Goal: Task Accomplishment & Management: Manage account settings

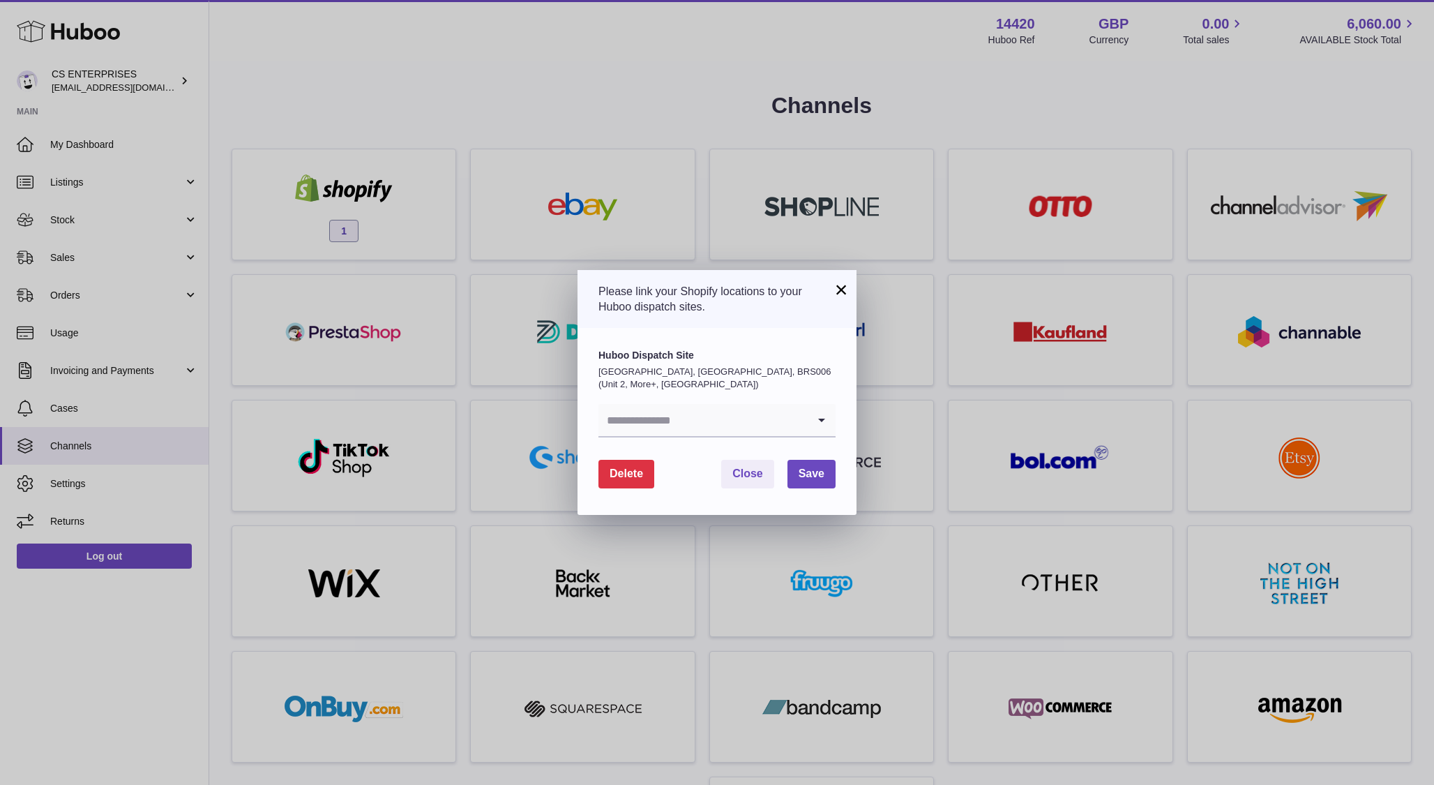
click at [677, 427] on input "Search for option" at bounding box center [702, 420] width 209 height 32
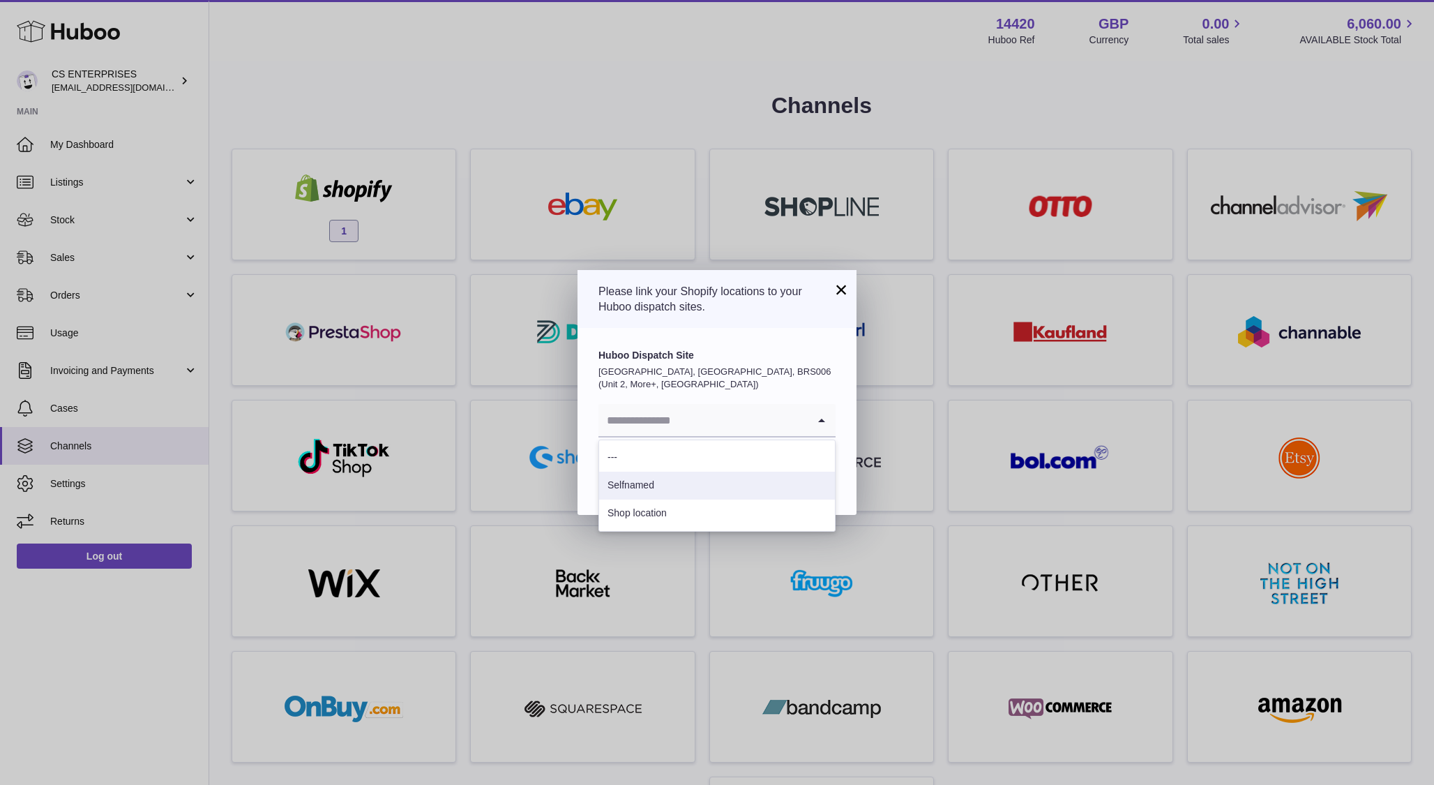
click at [694, 354] on label "Huboo Dispatch Site" at bounding box center [716, 355] width 237 height 13
click at [808, 469] on span "Save" at bounding box center [812, 473] width 26 height 12
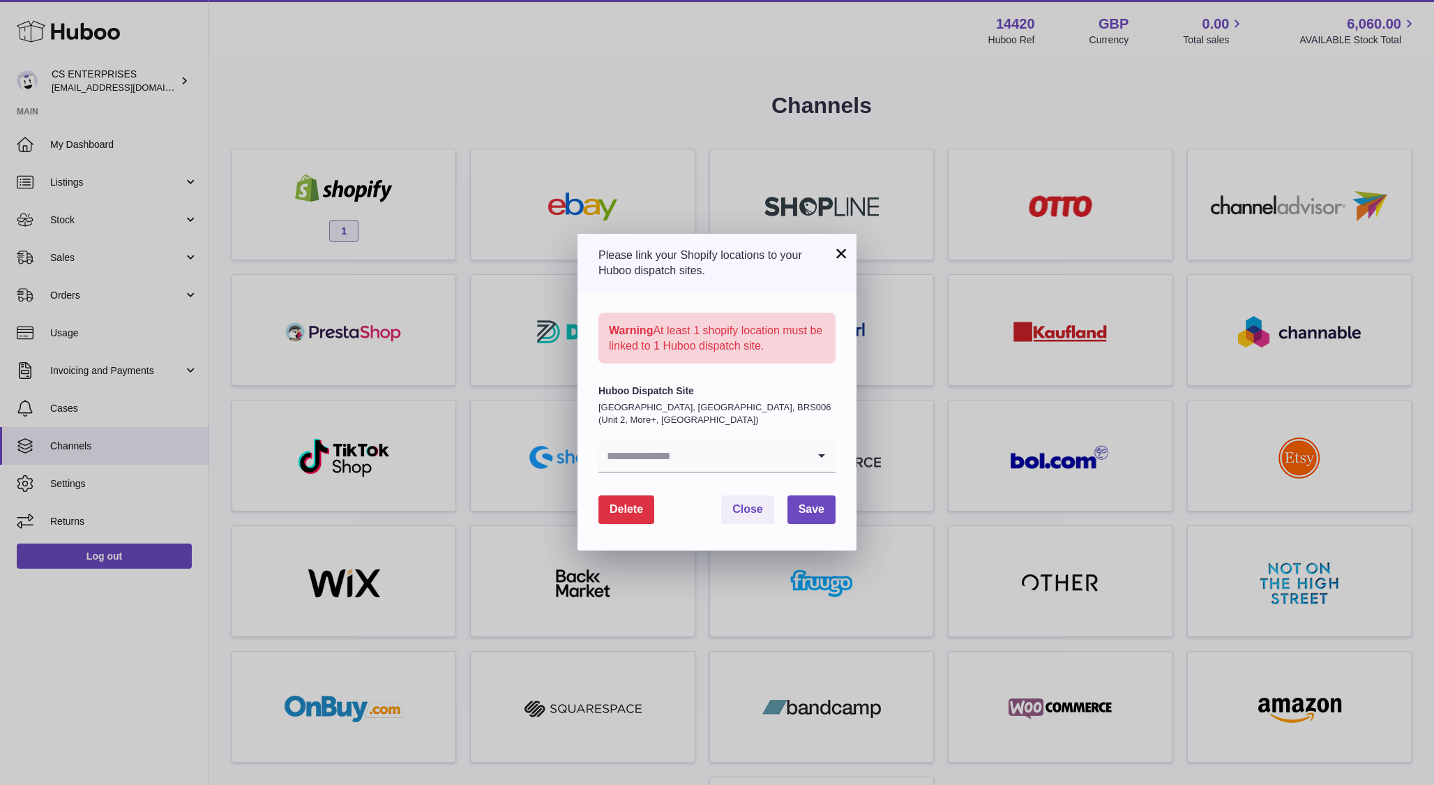
click at [716, 461] on input "Search for option" at bounding box center [702, 455] width 209 height 32
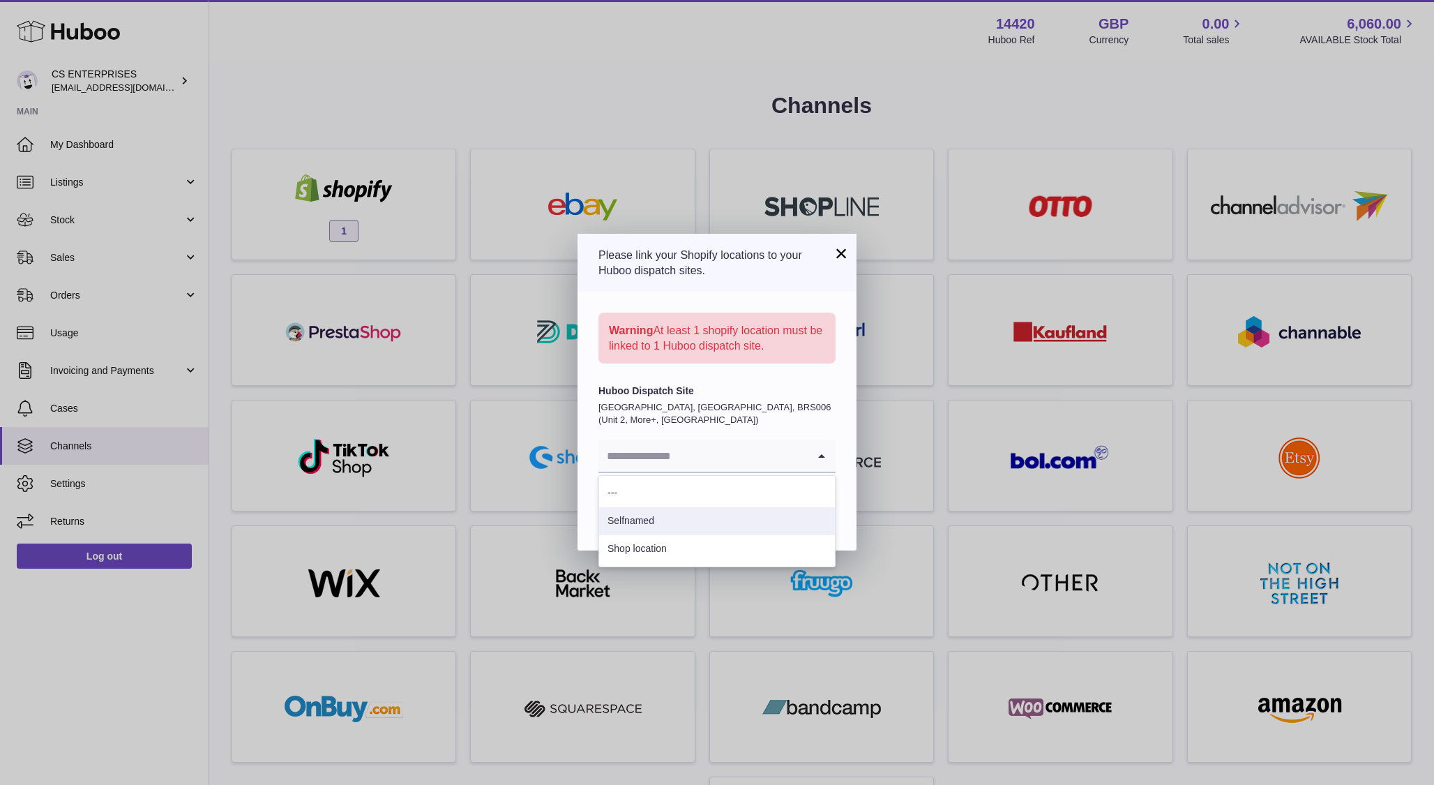
click at [668, 526] on li "Selfnamed" at bounding box center [717, 521] width 236 height 28
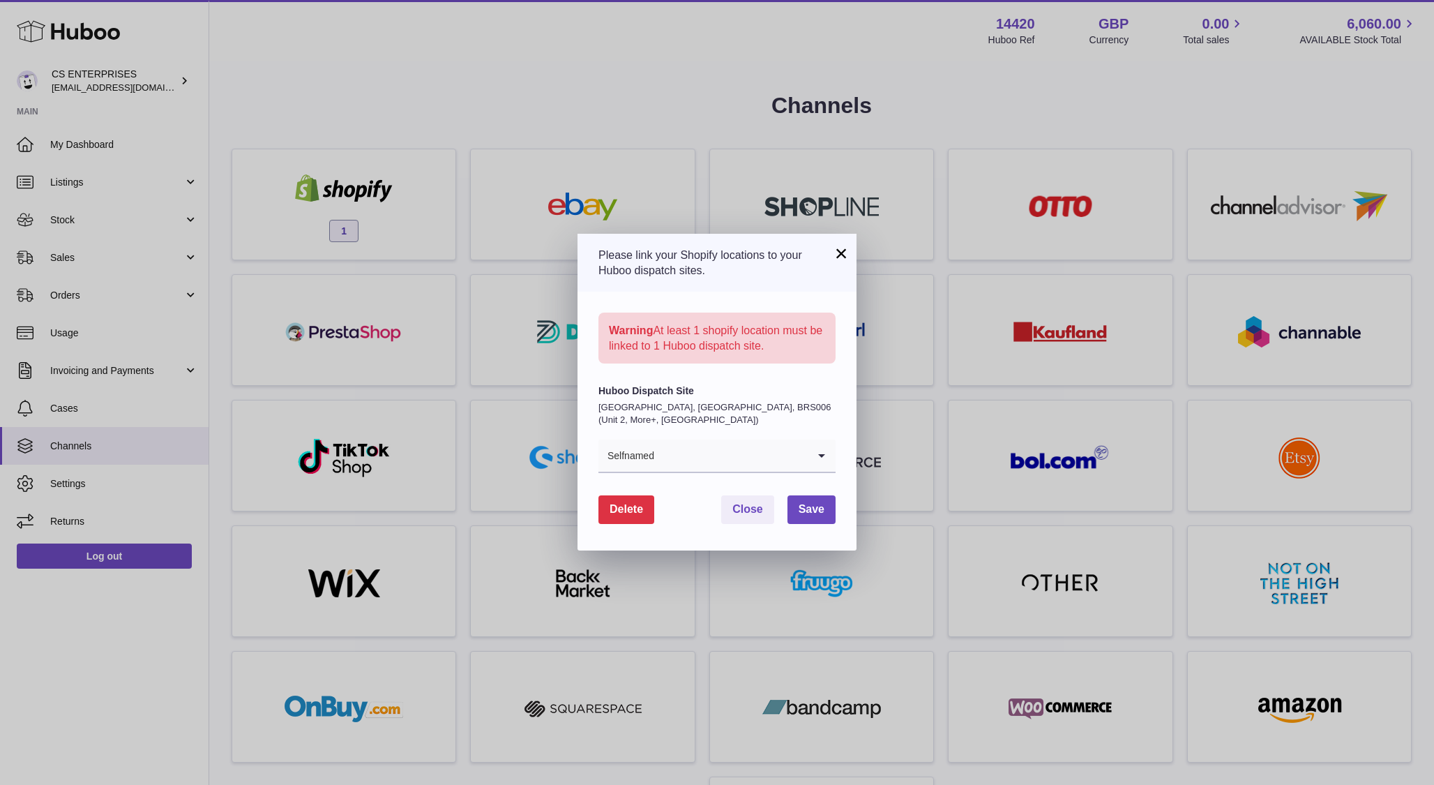
click at [735, 462] on input "Search for option" at bounding box center [731, 455] width 153 height 32
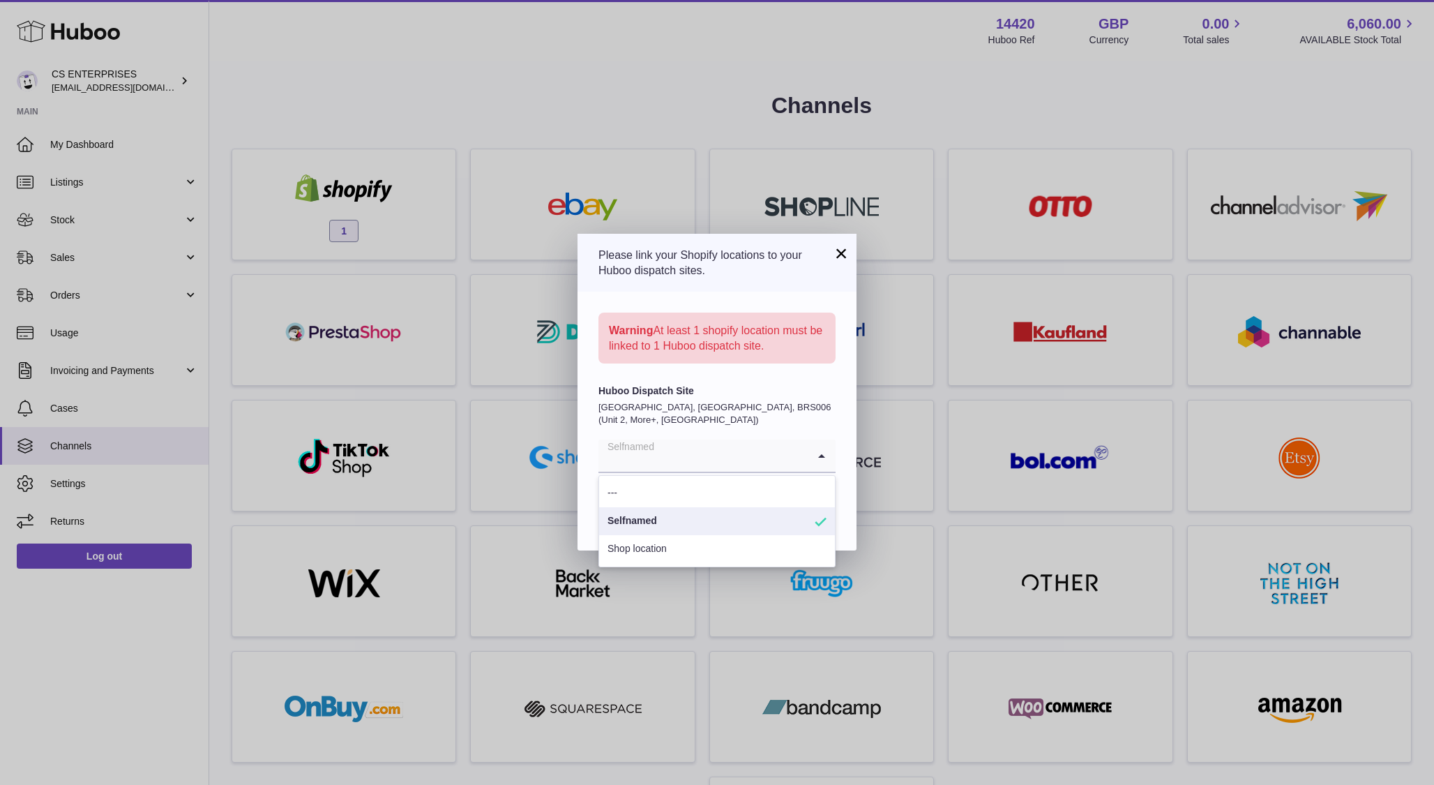
click at [776, 440] on input "Search for option" at bounding box center [702, 455] width 209 height 32
click at [780, 520] on li "Selfnamed" at bounding box center [717, 521] width 236 height 28
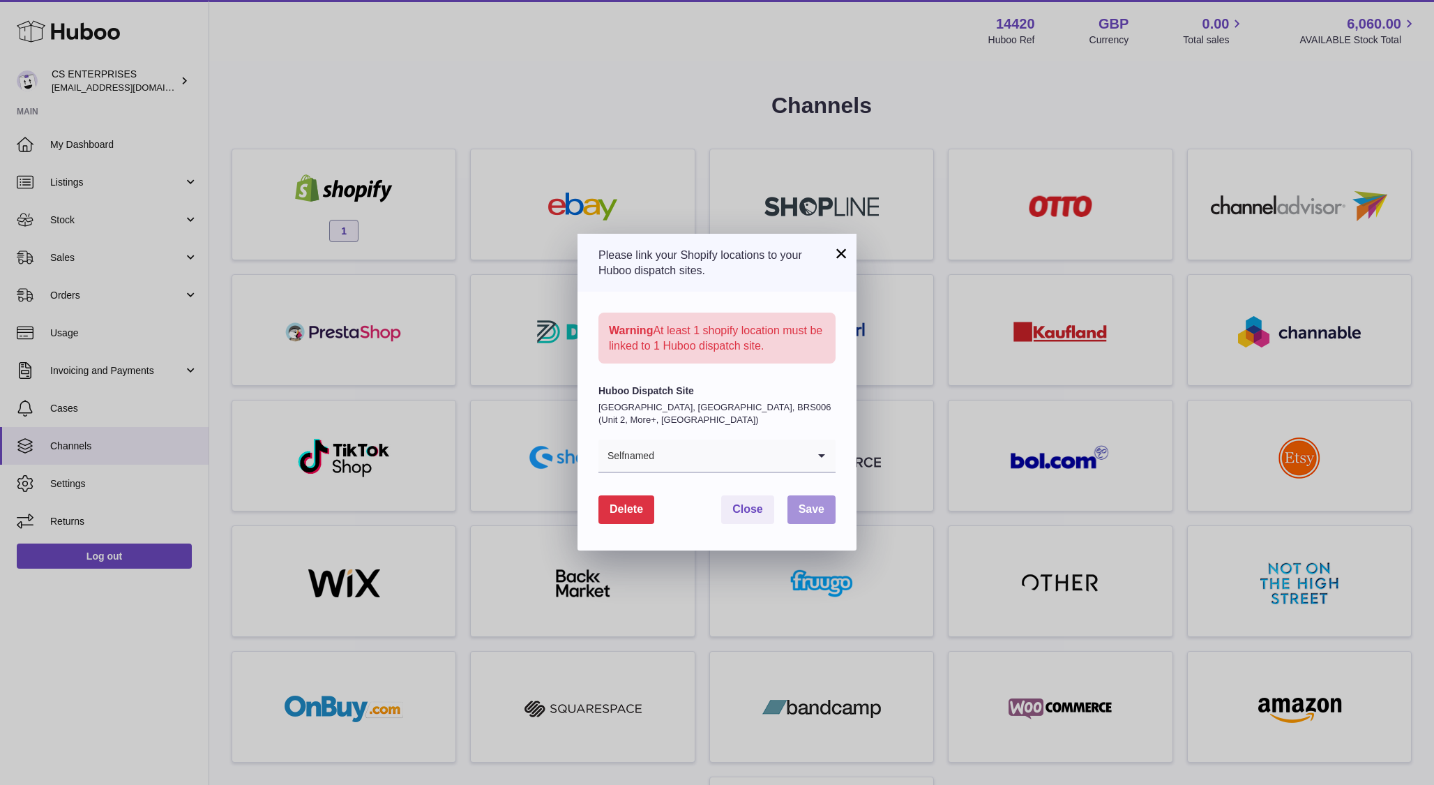
click at [809, 513] on span "Save" at bounding box center [812, 509] width 26 height 12
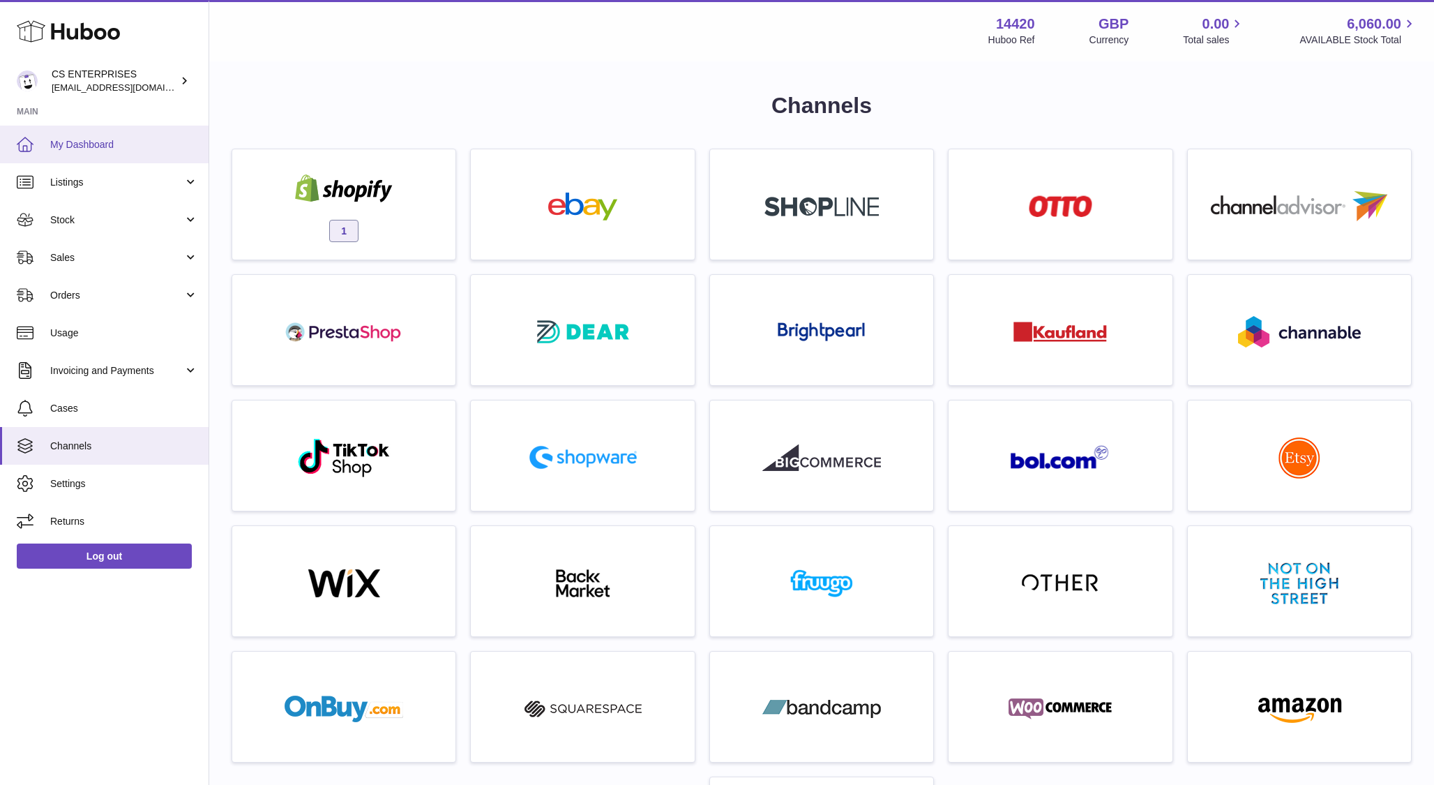
click at [80, 140] on span "My Dashboard" at bounding box center [124, 144] width 148 height 13
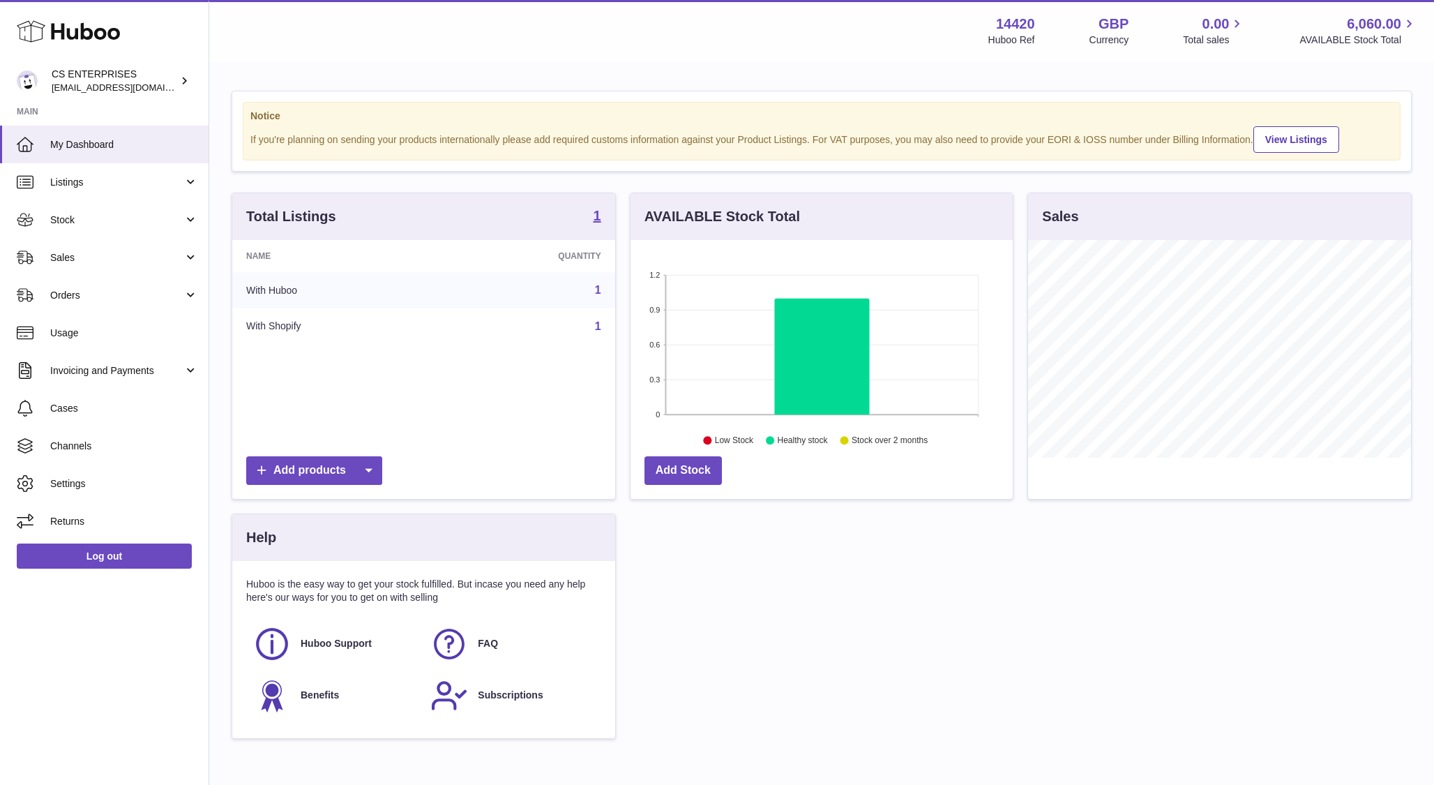
scroll to position [218, 383]
click at [96, 443] on span "Channels" at bounding box center [124, 445] width 148 height 13
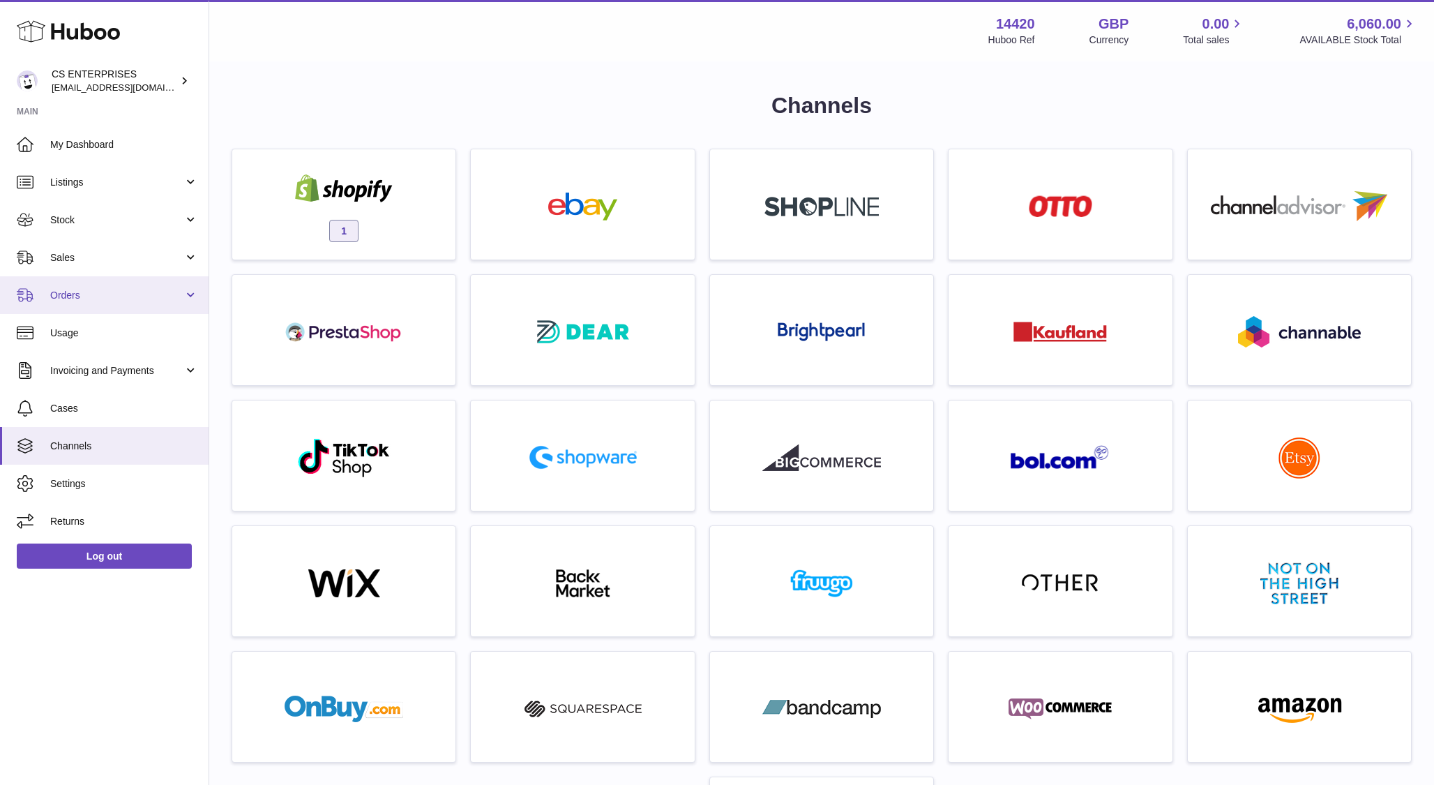
click at [93, 291] on span "Orders" at bounding box center [116, 295] width 133 height 13
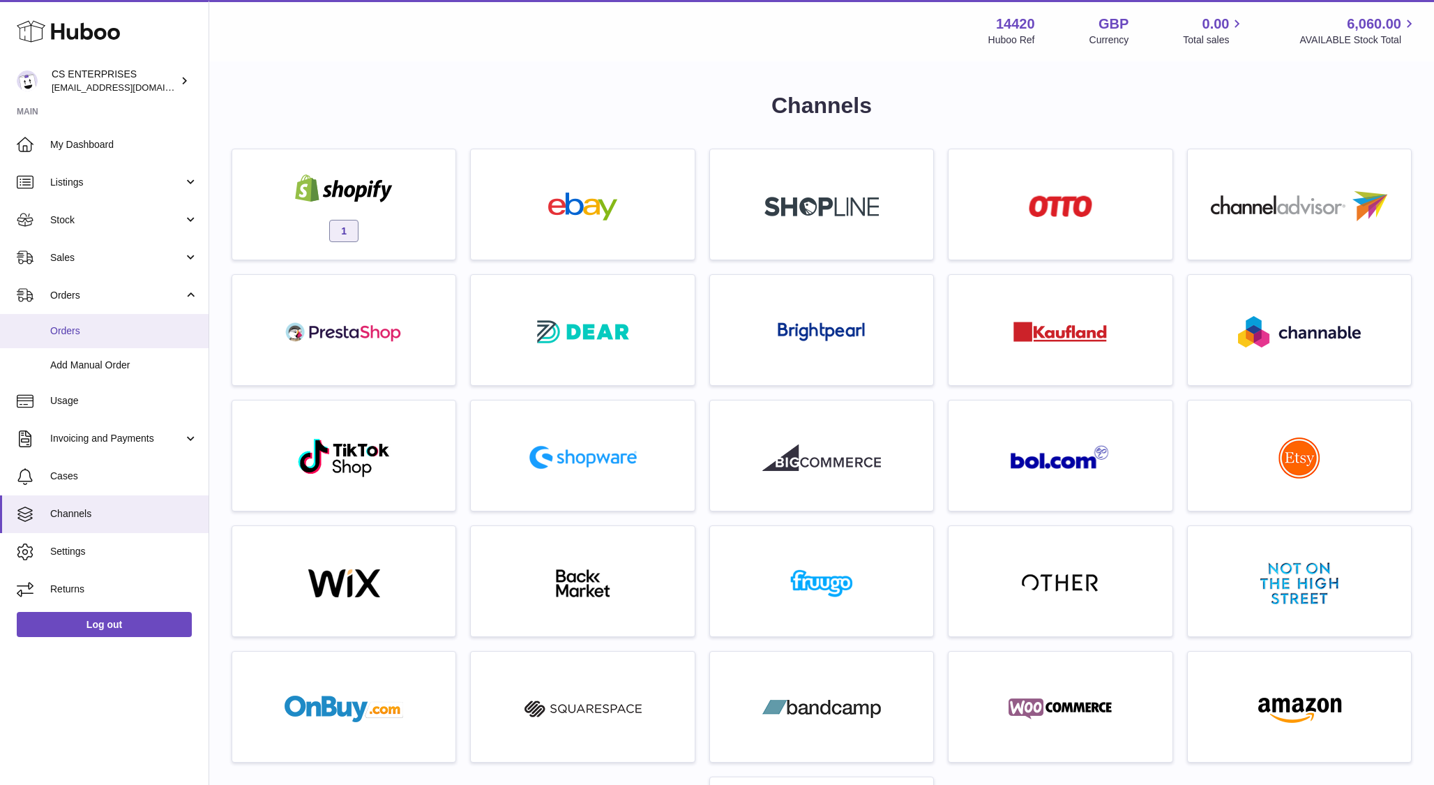
click at [80, 330] on span "Orders" at bounding box center [124, 330] width 148 height 13
